Goal: Task Accomplishment & Management: Use online tool/utility

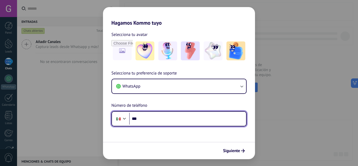
click at [146, 121] on input "***" at bounding box center [187, 119] width 117 height 12
click at [153, 123] on input "***" at bounding box center [187, 119] width 117 height 12
type input "**********"
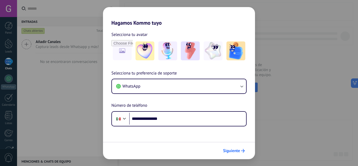
click at [232, 150] on span "Siguiente" at bounding box center [231, 151] width 17 height 4
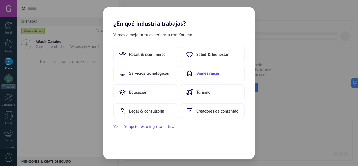
click at [204, 74] on span "Bienes raíces" at bounding box center [207, 73] width 23 height 5
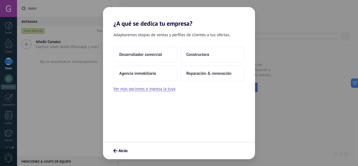
click at [194, 118] on div "Adaptaremos etapas de ventas y perfiles de clientes a tus ofertas. Desarrollado…" at bounding box center [179, 84] width 152 height 114
click at [149, 71] on span "Agencia inmobiliaria" at bounding box center [137, 73] width 37 height 5
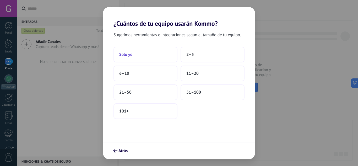
click at [158, 55] on button "Solo yo" at bounding box center [145, 55] width 64 height 16
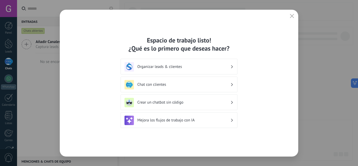
click at [177, 64] on div "Organizar leads & clientes" at bounding box center [178, 66] width 109 height 9
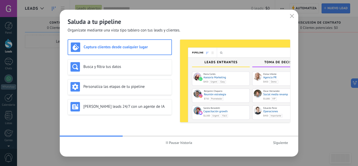
click at [276, 141] on span "Siguiente" at bounding box center [280, 143] width 15 height 4
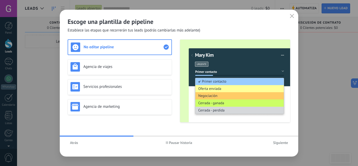
click at [276, 141] on span "Siguiente" at bounding box center [280, 143] width 15 height 4
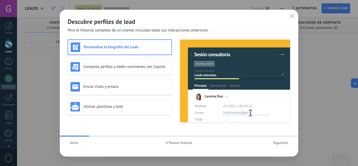
click at [276, 141] on span "Siguiente" at bounding box center [280, 143] width 15 height 4
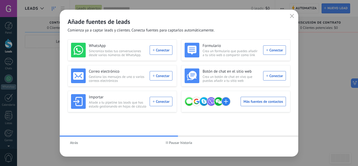
click at [289, 13] on button "button" at bounding box center [291, 16] width 7 height 7
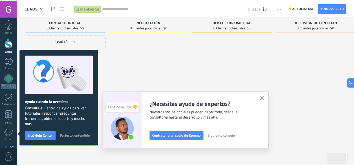
scroll to position [52, 0]
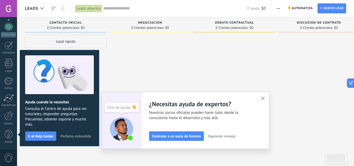
click at [265, 97] on icon "button" at bounding box center [263, 98] width 4 height 4
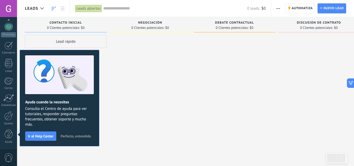
click at [80, 136] on span "Perfecto, entendido" at bounding box center [76, 136] width 30 height 4
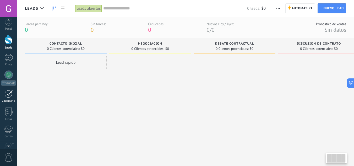
scroll to position [4, 0]
click at [6, 71] on div at bounding box center [8, 75] width 8 height 8
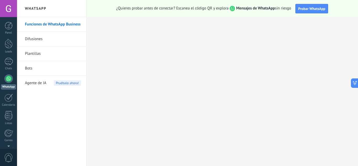
click at [60, 24] on link "Funciones de WhatsApp Business" at bounding box center [53, 24] width 56 height 15
click at [303, 9] on span "Probar WhatsApp" at bounding box center [311, 8] width 27 height 5
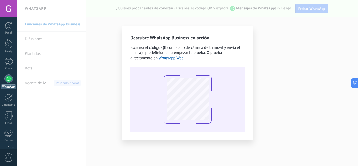
click at [274, 78] on div "Descubre WhatsApp Business en acción Escanea el código QR con la app de cámara …" at bounding box center [187, 83] width 341 height 166
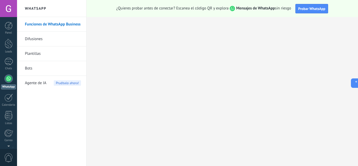
click at [10, 77] on div at bounding box center [8, 78] width 8 height 8
click at [48, 24] on link "Funciones de WhatsApp Business" at bounding box center [53, 24] width 56 height 15
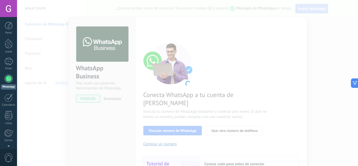
click at [196, 119] on div at bounding box center [187, 83] width 341 height 166
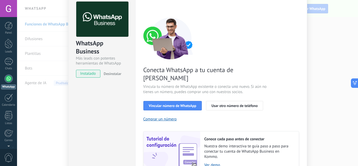
scroll to position [25, 0]
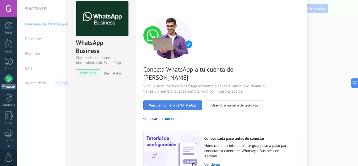
click at [187, 103] on span "Vincular número de WhatsApp" at bounding box center [172, 105] width 47 height 4
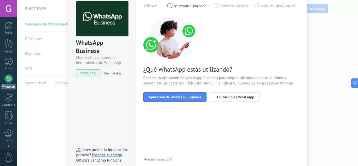
click at [181, 106] on div "< Volver 1 Seleccionar aplicación 2 Conectar Facebook 3 Finalizar configuración…" at bounding box center [221, 54] width 156 height 107
click at [190, 96] on span "Aplicación de WhatsApp Business" at bounding box center [175, 97] width 52 height 4
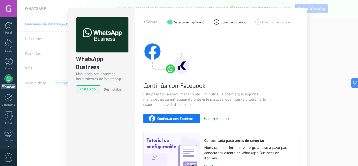
scroll to position [4, 0]
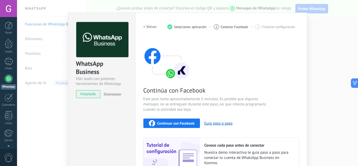
click at [91, 94] on span "instalado" at bounding box center [88, 94] width 24 height 8
click at [175, 123] on span "Continuar con Facebook" at bounding box center [175, 123] width 37 height 4
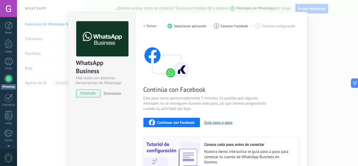
scroll to position [61, 0]
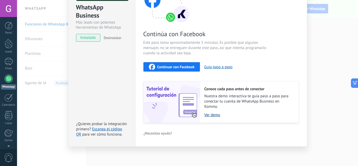
click at [210, 116] on link "Ver demo" at bounding box center [248, 114] width 89 height 5
click at [175, 66] on span "Continuar con Facebook" at bounding box center [175, 67] width 37 height 4
